Goal: Entertainment & Leisure: Consume media (video, audio)

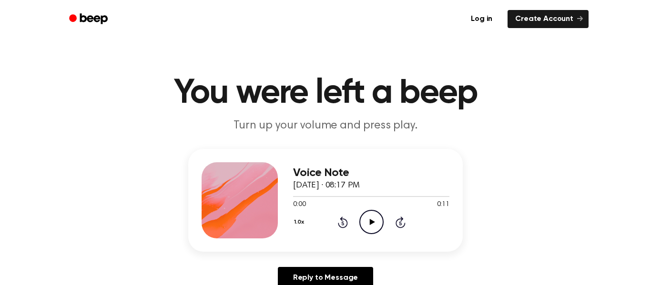
click at [369, 223] on icon "Play Audio" at bounding box center [371, 222] width 24 height 24
click at [374, 229] on icon "Play Audio" at bounding box center [371, 222] width 24 height 24
click at [372, 230] on icon "Play Audio" at bounding box center [371, 222] width 24 height 24
click at [382, 222] on icon "Play Audio" at bounding box center [371, 222] width 24 height 24
click at [377, 232] on icon "Play Audio" at bounding box center [371, 222] width 24 height 24
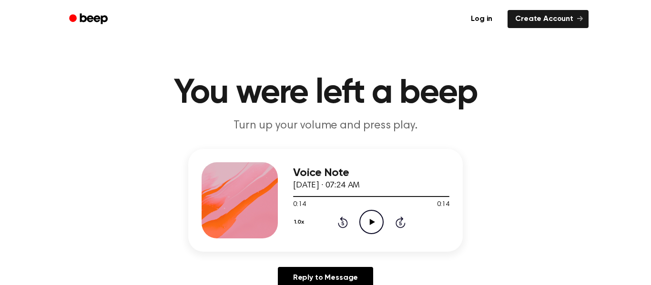
click at [363, 224] on icon "Play Audio" at bounding box center [371, 222] width 24 height 24
